Goal: Find specific page/section: Find specific page/section

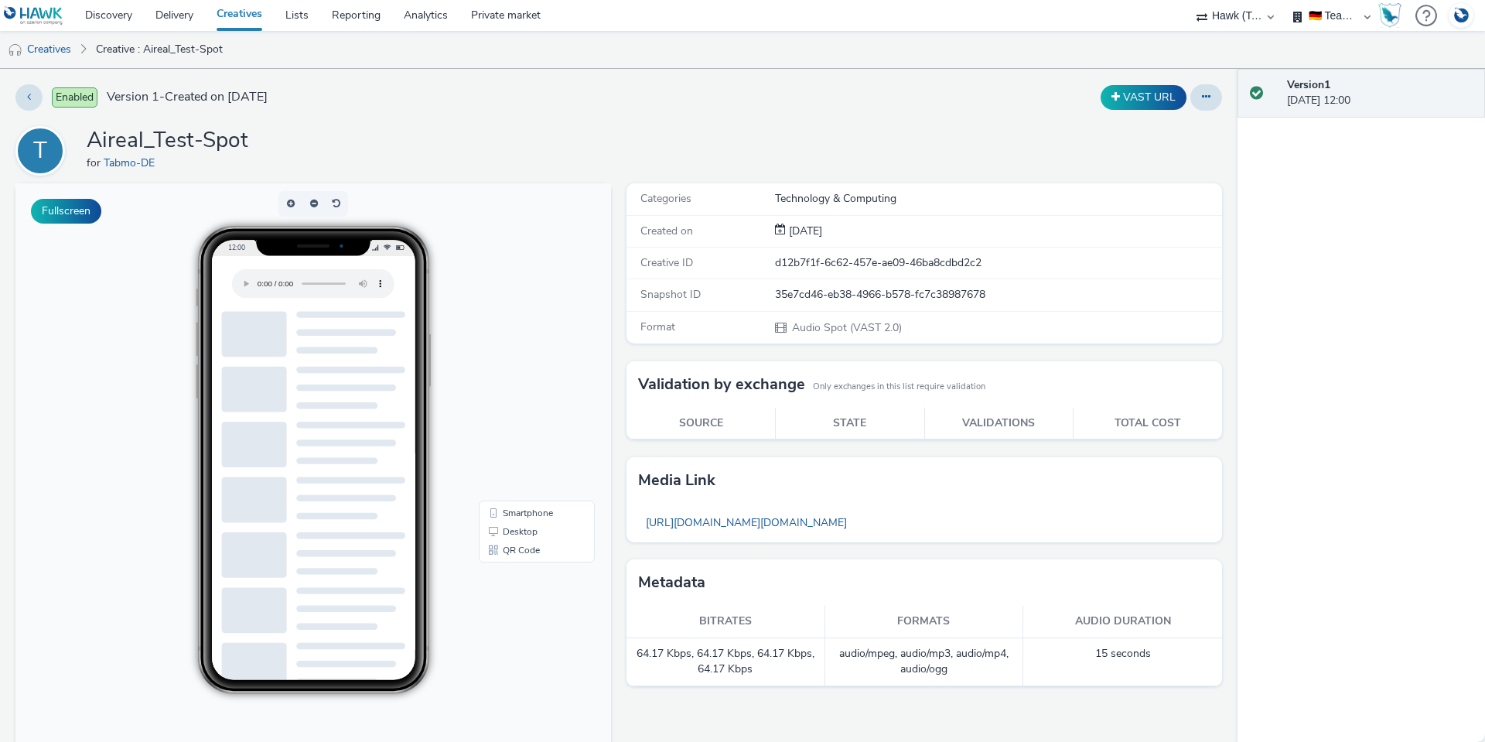
click at [1231, 19] on select "AZERION AZERION SURVEYS Broadaly comtogether Contrast Crossvertise Data Zulu Gm…" at bounding box center [1235, 15] width 93 height 31
select select "fdd6df75-1d61-4035-b8b2-e303dce13929"
click at [1189, 0] on select "AZERION AZERION SURVEYS Broadaly comtogether Contrast Crossvertise Data Zulu Gm…" at bounding box center [1235, 15] width 93 height 31
select select "2cff8172-894b-4f40-9c6a-f51b1e0e8b57"
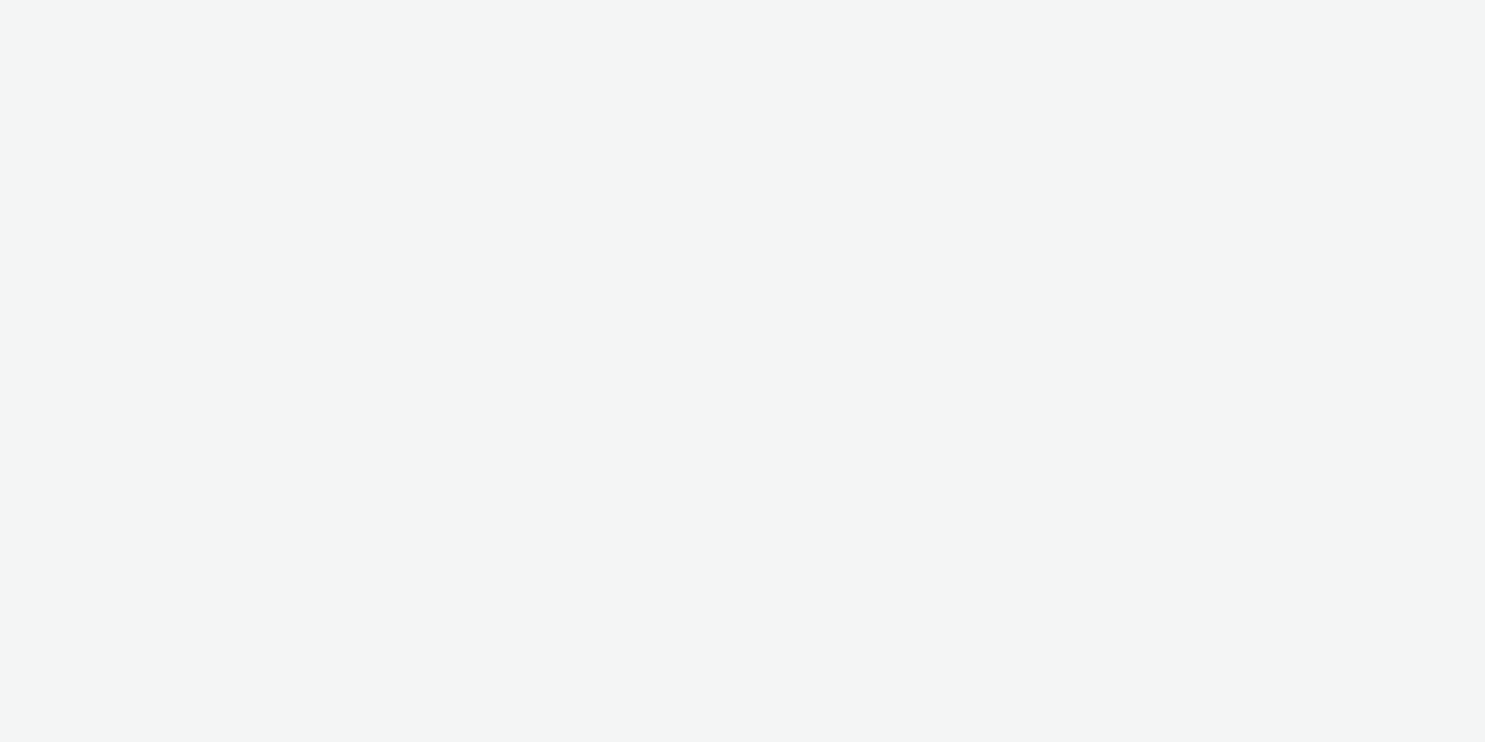
select select "fdd6df75-1d61-4035-b8b2-e303dce13929"
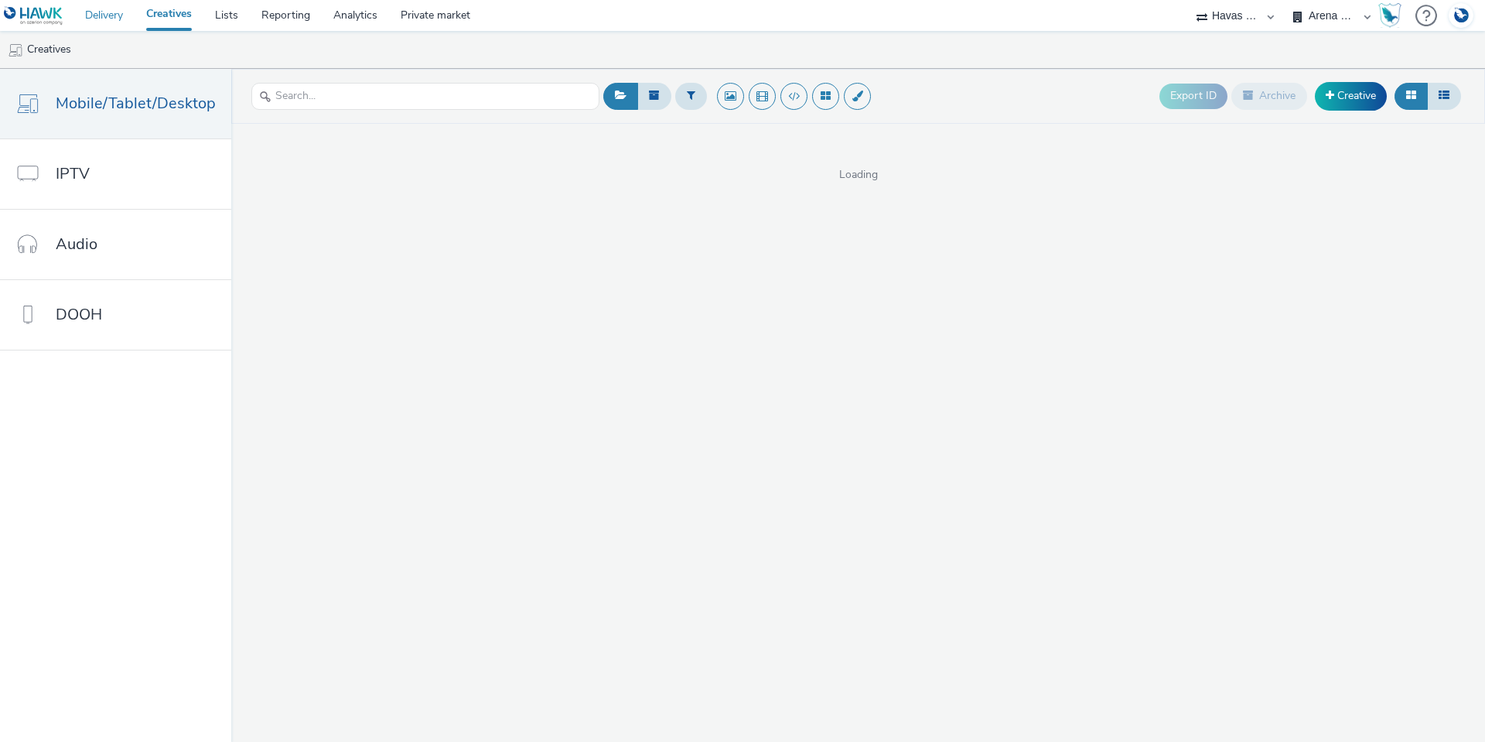
drag, startPoint x: 1245, startPoint y: 208, endPoint x: 106, endPoint y: 12, distance: 1155.6
click at [106, 12] on link "Delivery" at bounding box center [103, 15] width 61 height 31
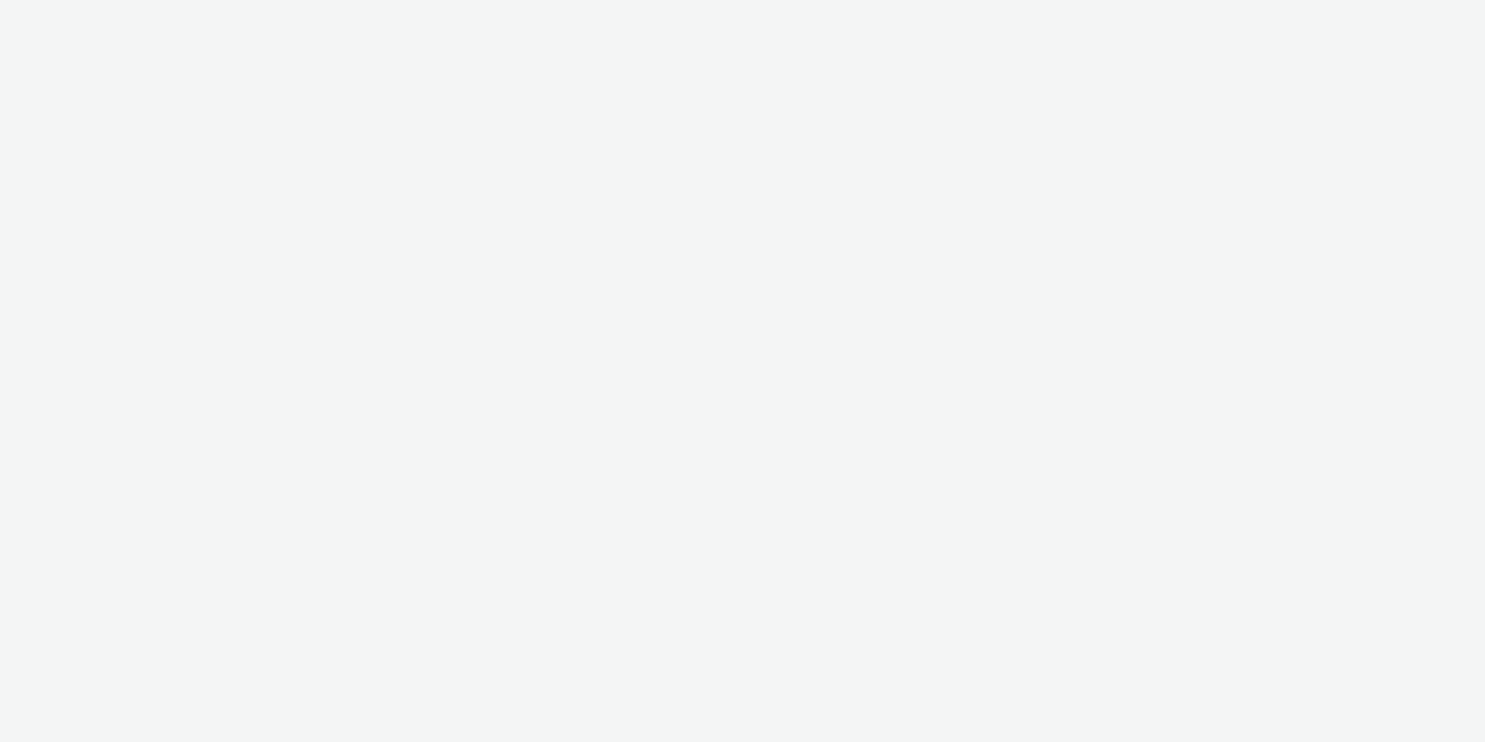
select select "3accb258-2b8e-4def-9b79-8de5f579532c"
select select "07439f73-069d-4592-bb67-c2d3294fb9a0"
select select "2fc77e36-bb93-4aa3-9dff-dcb08e02eac6"
